Goal: Task Accomplishment & Management: Use online tool/utility

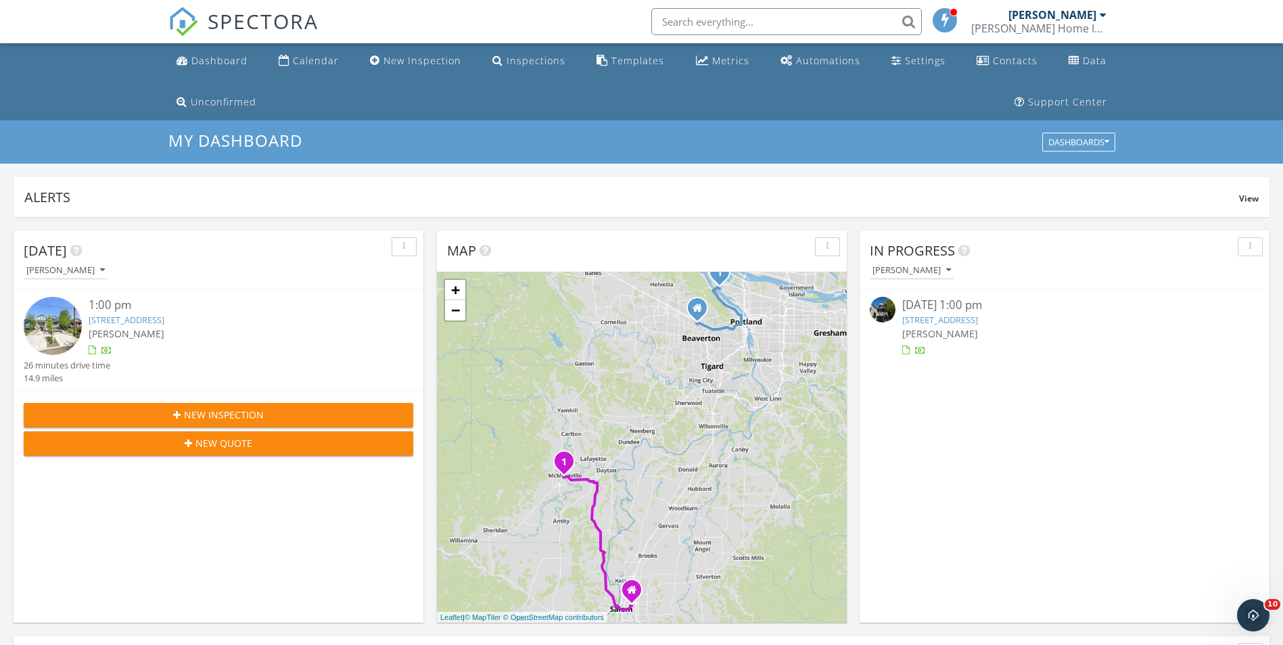
drag, startPoint x: 1243, startPoint y: 0, endPoint x: 1107, endPoint y: 492, distance: 510.3
click at [1107, 492] on div "In Progress Stan Frisbie 09/26/25 1:00 pm 8115 N Ivanhoe St, Portland, OR 97203…" at bounding box center [1065, 427] width 410 height 392
click at [1247, 253] on button "button" at bounding box center [1250, 246] width 25 height 19
click at [1247, 281] on div "Refresh" at bounding box center [1238, 278] width 49 height 16
click at [1249, 246] on icon "button" at bounding box center [1250, 246] width 2 height 9
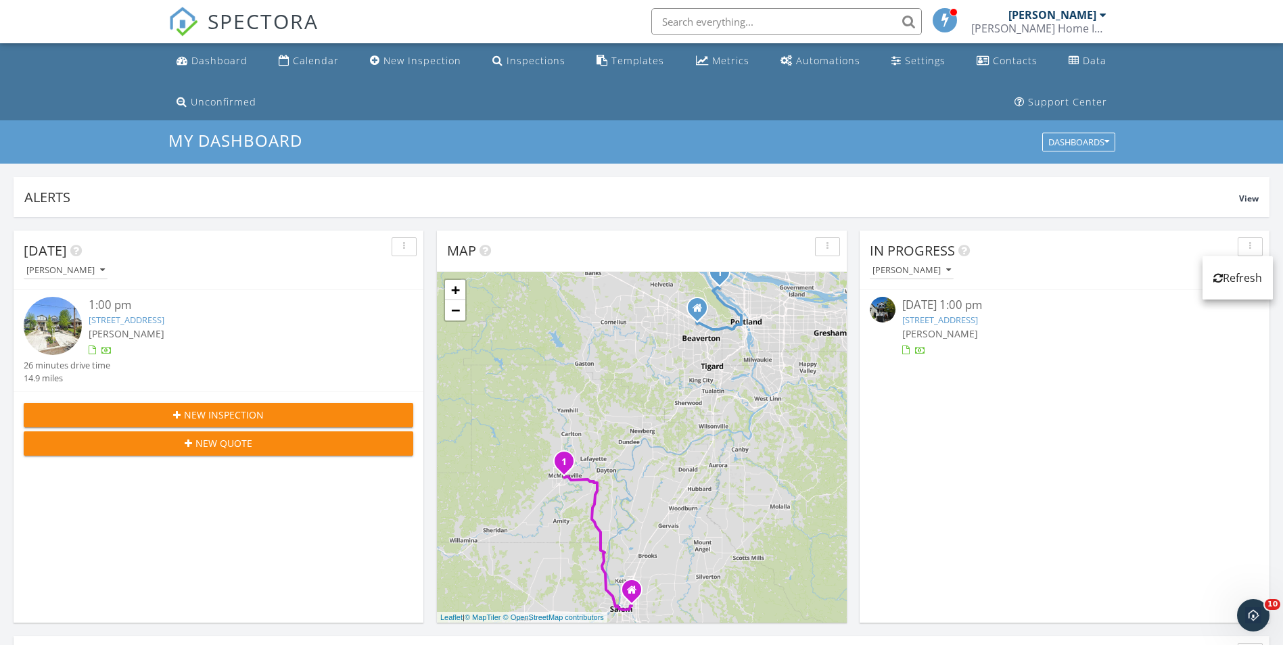
click at [1209, 320] on div "8115 N Ivanhoe St, Portland, OR 97203" at bounding box center [1064, 320] width 325 height 13
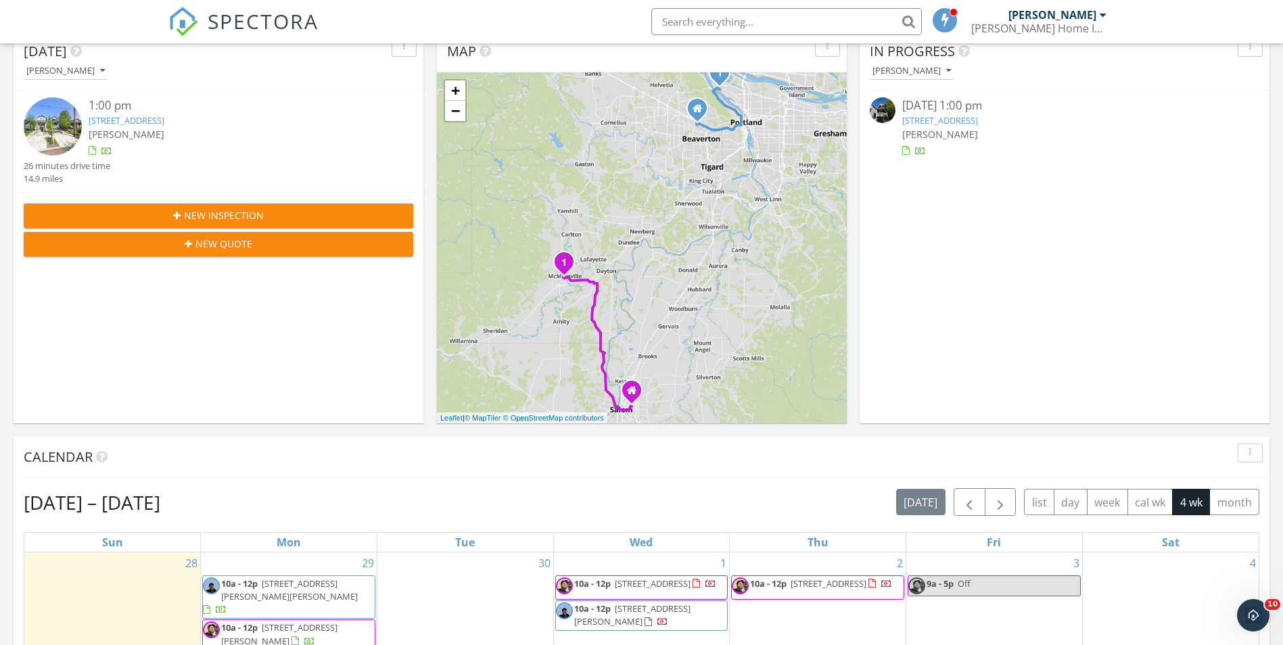
scroll to position [203, 0]
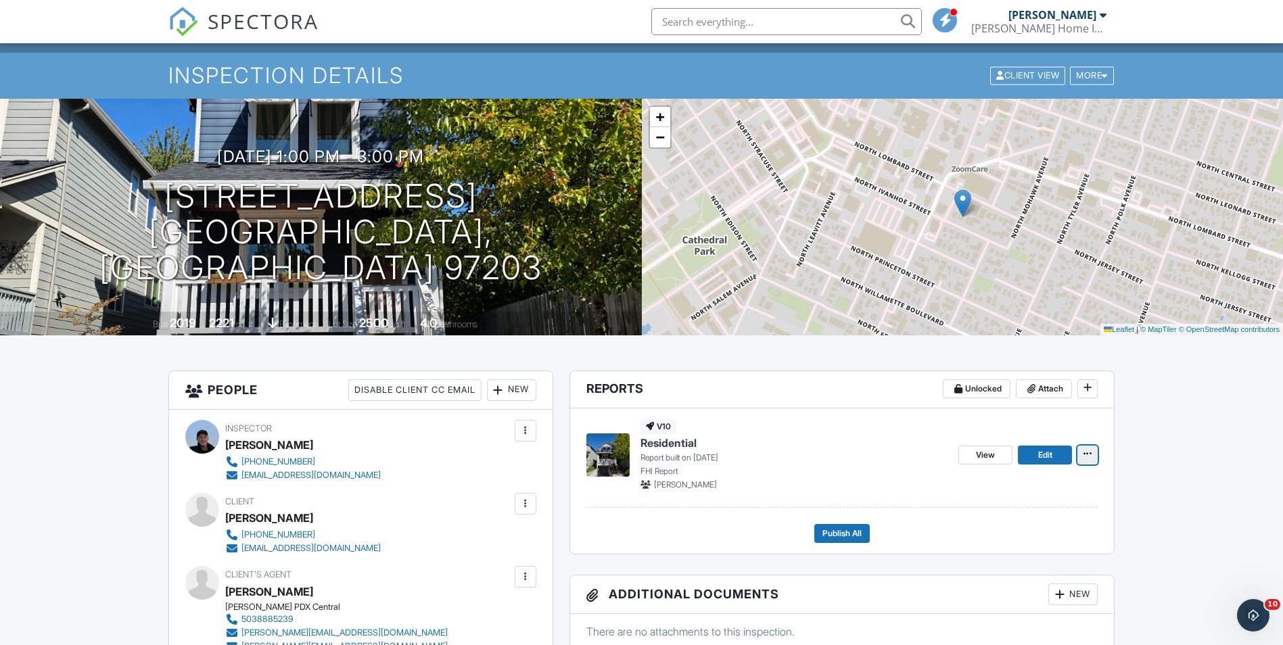
click at [1086, 459] on icon at bounding box center [1088, 453] width 8 height 9
click at [1053, 455] on span "Edit" at bounding box center [1045, 456] width 14 height 14
